Goal: Task Accomplishment & Management: Manage account settings

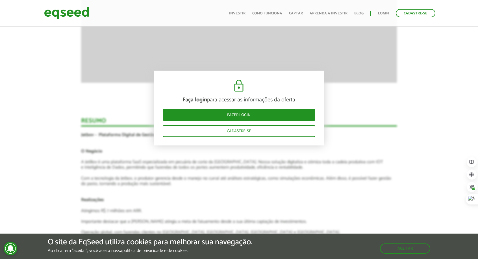
scroll to position [1009, 0]
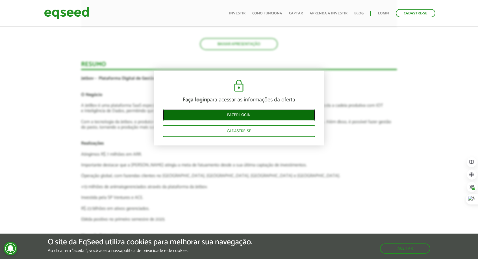
click at [244, 115] on link "Fazer login" at bounding box center [239, 115] width 153 height 12
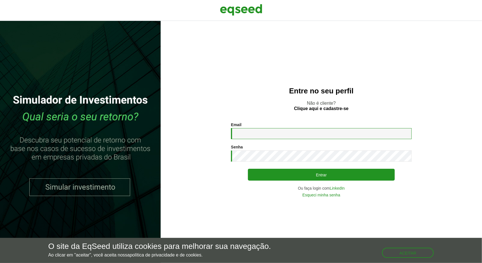
click at [280, 132] on input "Email *" at bounding box center [321, 133] width 181 height 11
type input "**********"
